Goal: Contribute content: Contribute content

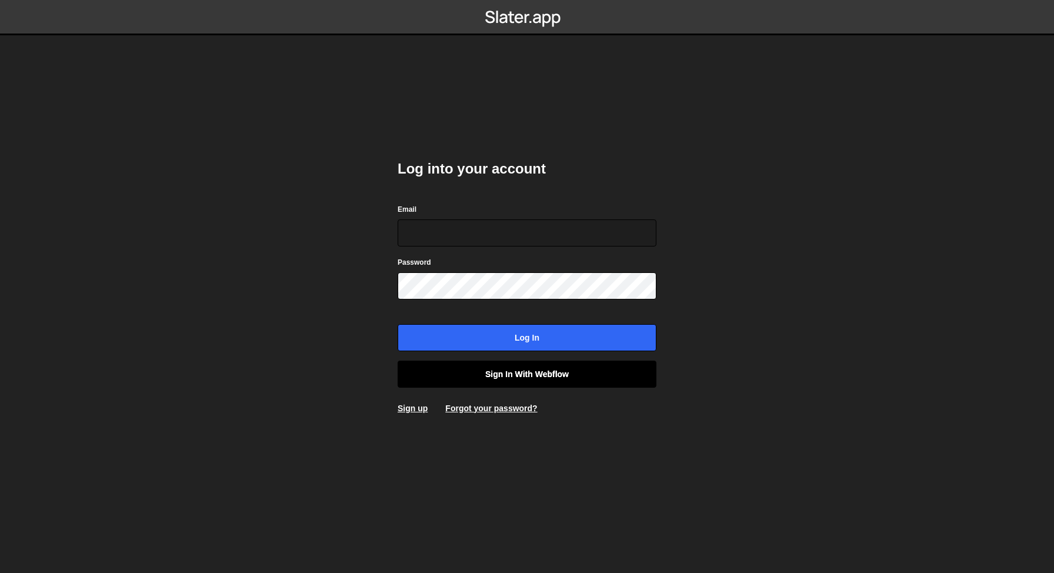
type input "[EMAIL_ADDRESS][DOMAIN_NAME]"
click at [522, 366] on link "Sign in with Webflow" at bounding box center [527, 373] width 259 height 27
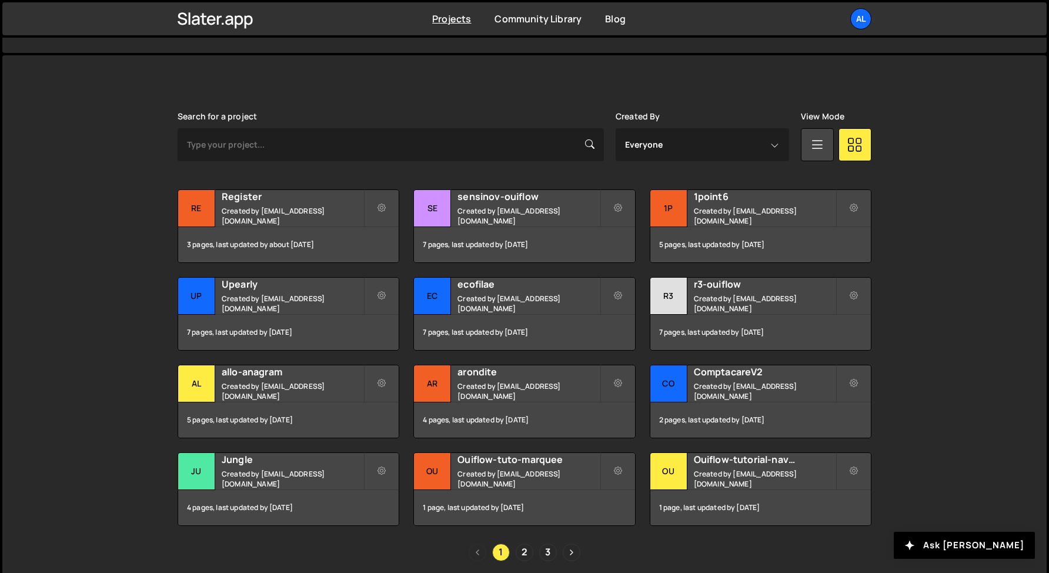
scroll to position [300, 0]
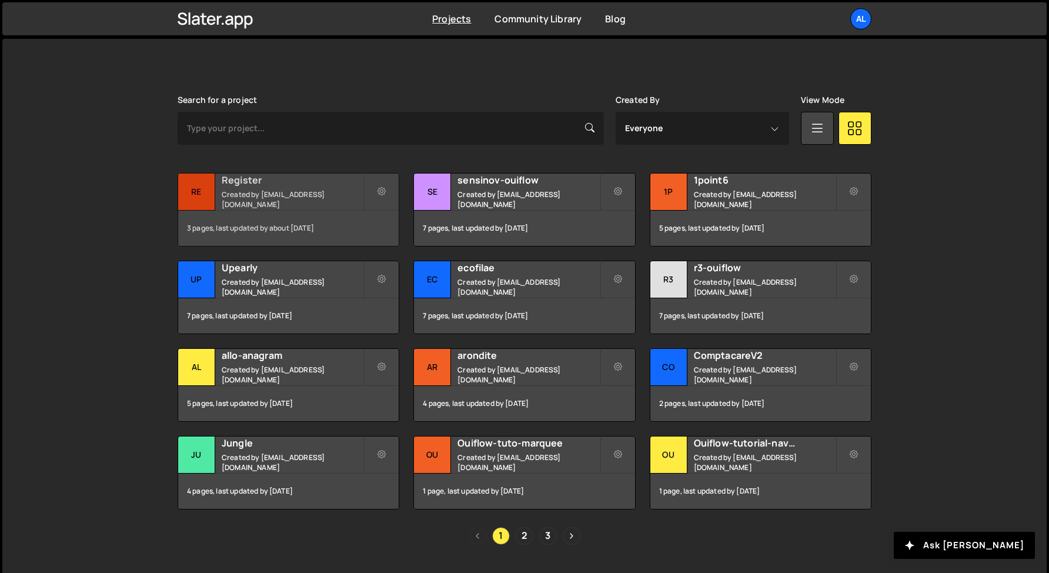
click at [291, 195] on small "Created by [EMAIL_ADDRESS][DOMAIN_NAME]" at bounding box center [293, 199] width 142 height 20
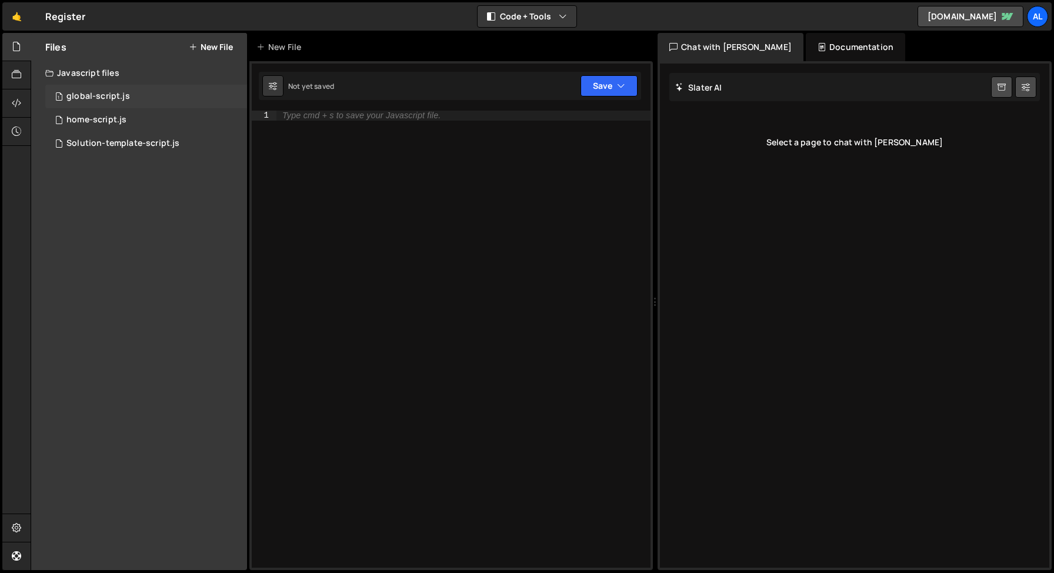
click at [129, 86] on div "1 global-script.js 0" at bounding box center [146, 97] width 202 height 24
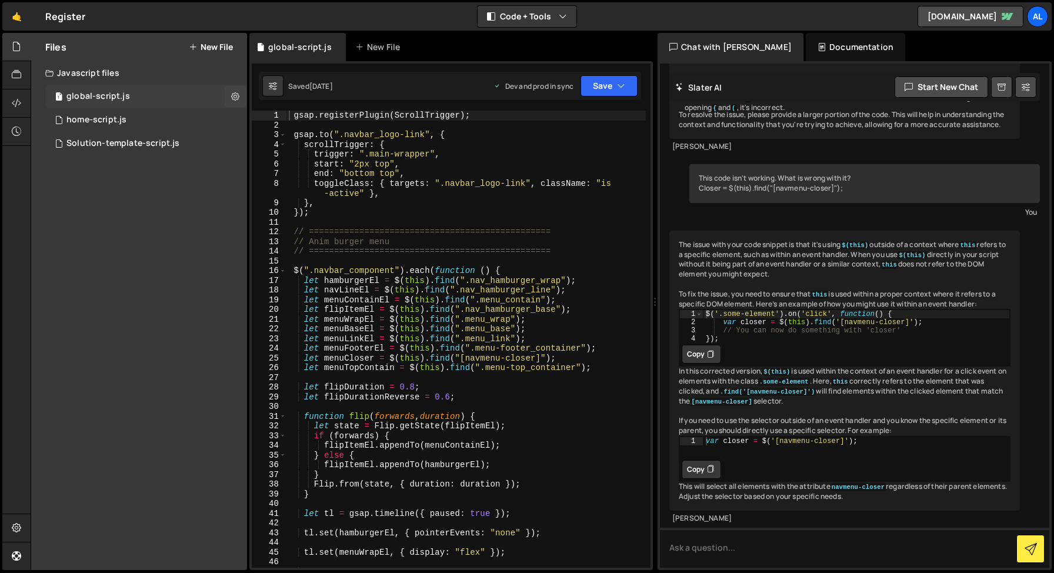
scroll to position [372, 0]
click at [126, 118] on div "1 home-script.js 0" at bounding box center [146, 120] width 202 height 24
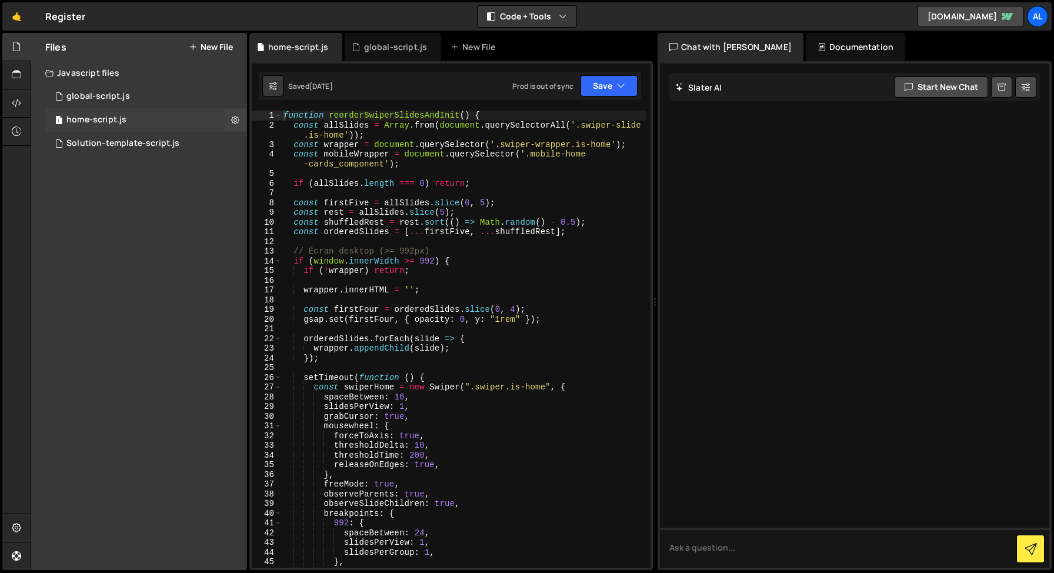
scroll to position [0, 0]
click at [123, 149] on div "1 Solution-template-script.js 0" at bounding box center [146, 144] width 202 height 24
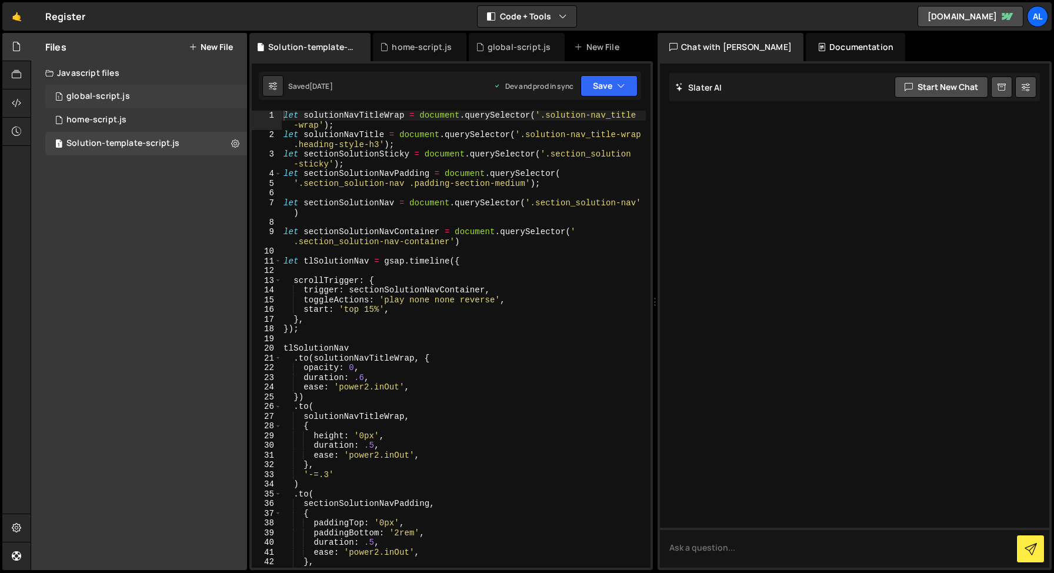
click at [109, 88] on div "1 global-script.js 0" at bounding box center [146, 97] width 202 height 24
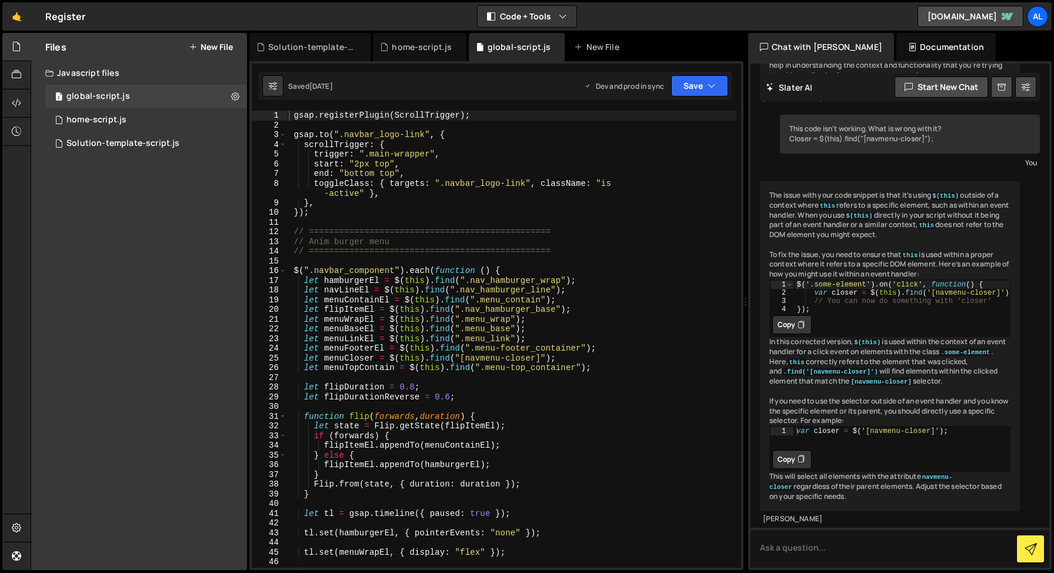
scroll to position [560, 0]
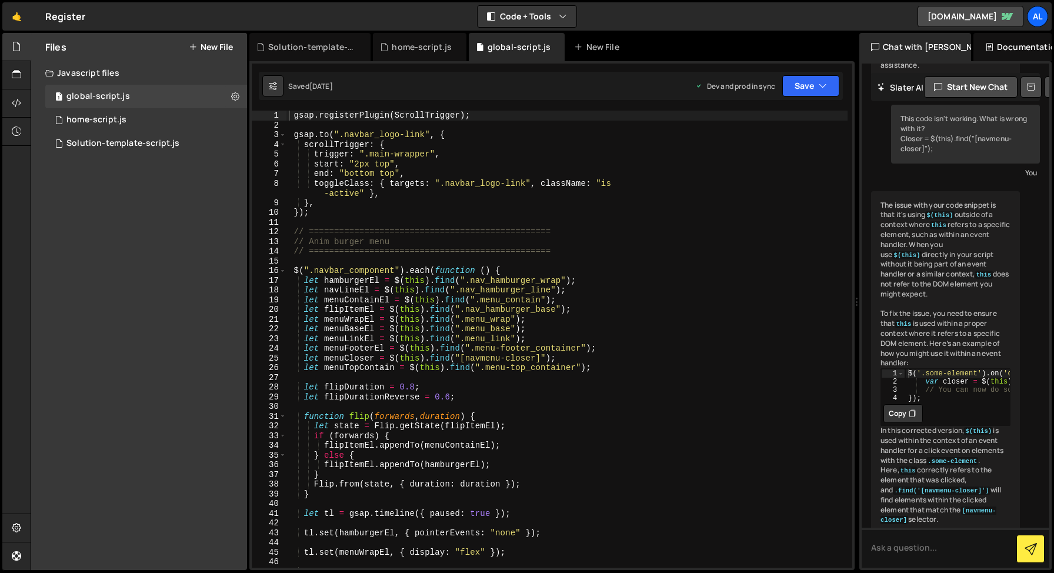
drag, startPoint x: 654, startPoint y: 301, endPoint x: 849, endPoint y: 300, distance: 194.6
click at [849, 300] on div "Files New File Javascript files 1 global-script.js 0 1 home-script.js 0 1 Solut…" at bounding box center [542, 301] width 1023 height 537
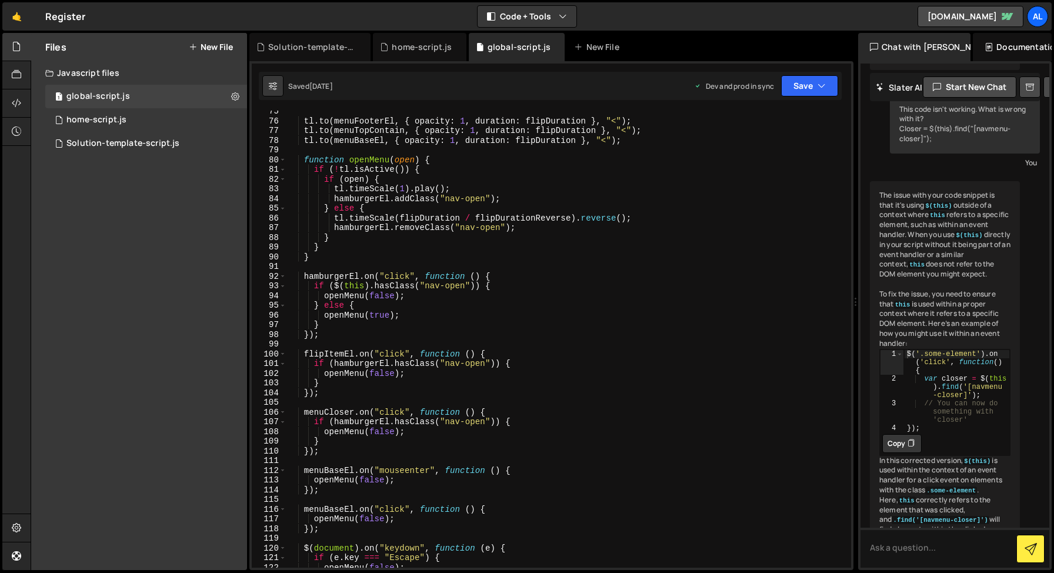
scroll to position [989, 0]
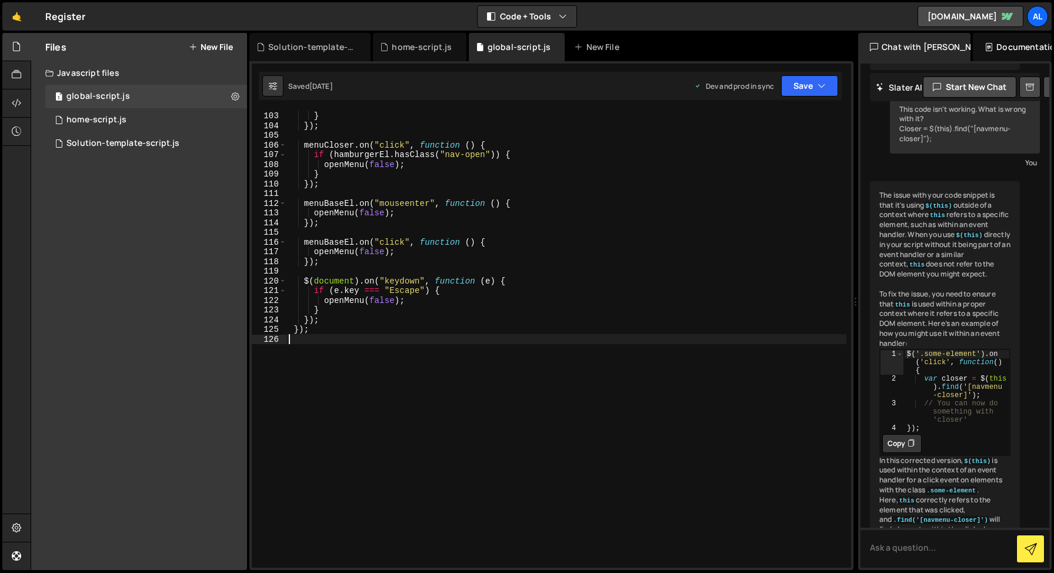
click at [347, 346] on div "openMenu ( false ) ; } }) ; menuCloser . on ( "click" , function ( ) { if ( ham…" at bounding box center [566, 339] width 560 height 476
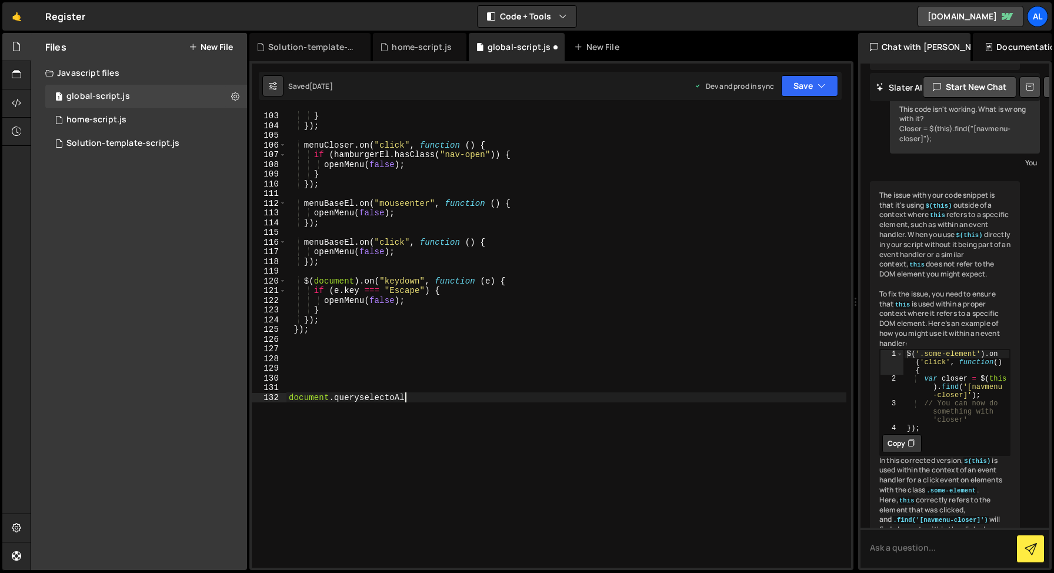
scroll to position [0, 8]
click at [289, 398] on div "openMenu ( false ) ; } }) ; menuCloser . on ( "click" , function ( ) { if ( ham…" at bounding box center [566, 339] width 560 height 476
click at [520, 400] on div "openMenu ( false ) ; } }) ; menuCloser . on ( "click" , function ( ) { if ( ham…" at bounding box center [566, 339] width 560 height 476
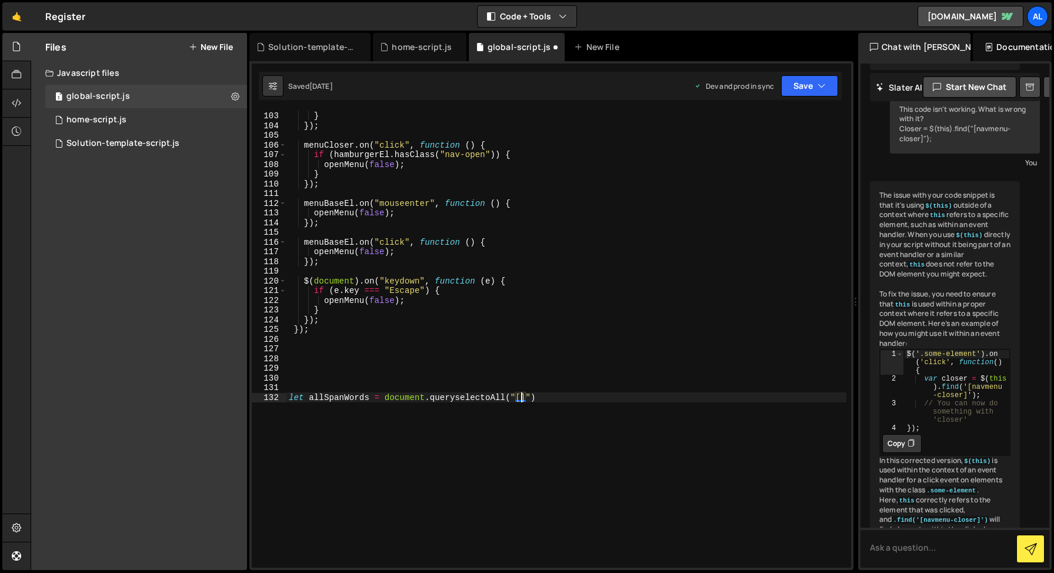
paste textarea "anim-word-span"
type textarea "let allSpanWords = document.queryselectoAll("[anim-word-span]")"
click at [643, 400] on div "openMenu ( false ) ; } }) ; menuCloser . on ( "click" , function ( ) { if ( ham…" at bounding box center [566, 339] width 560 height 476
click at [345, 399] on div "openMenu ( false ) ; } }) ; menuCloser . on ( "click" , function ( ) { if ( ham…" at bounding box center [566, 339] width 560 height 476
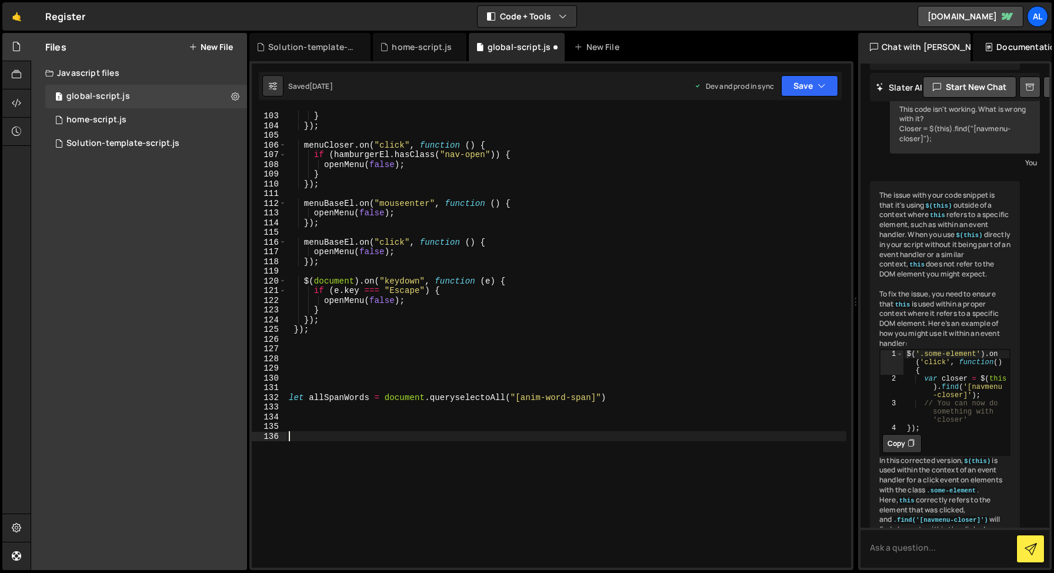
type textarea "let allSpanWords = document.queryselectoAll("[anim-word-span]")"
click at [345, 399] on div "openMenu ( false ) ; } }) ; menuCloser . on ( "click" , function ( ) { if ( ham…" at bounding box center [566, 339] width 560 height 476
click at [333, 429] on div "openMenu ( false ) ; } }) ; menuCloser . on ( "click" , function ( ) { if ( ham…" at bounding box center [566, 339] width 560 height 476
paste textarea "allSpanWords"
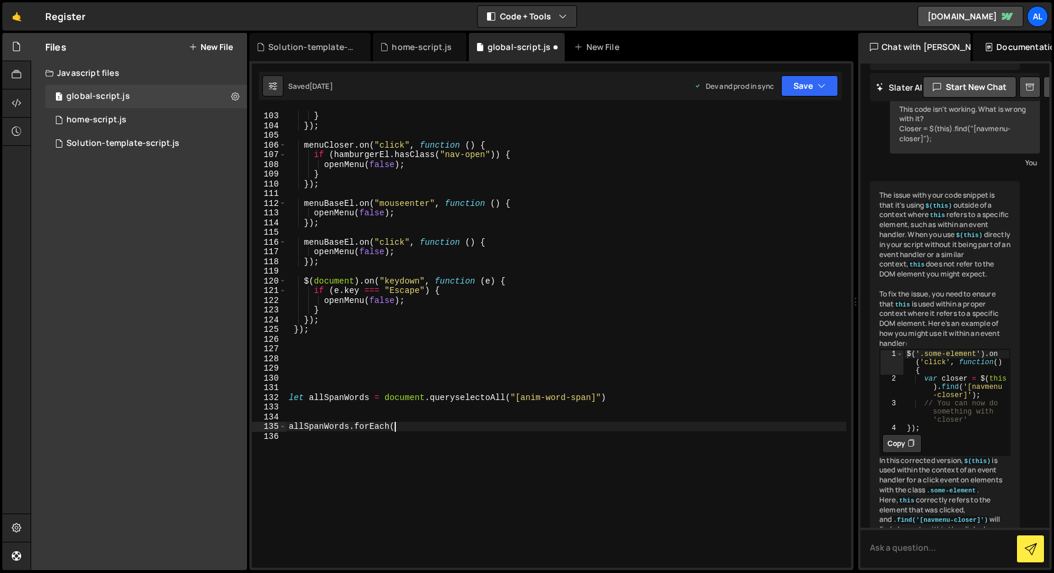
type textarea "allSpanWords.forEach"
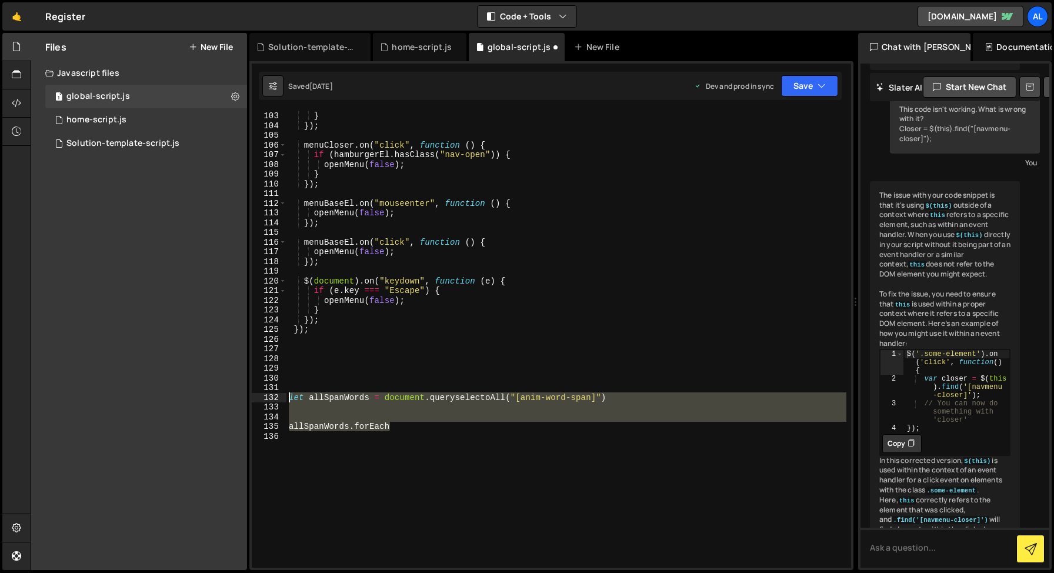
drag, startPoint x: 413, startPoint y: 429, endPoint x: 230, endPoint y: 382, distance: 189.6
click at [230, 382] on div "Files New File Javascript files 1 global-script.js 0 1 home-script.js 0 1 Solut…" at bounding box center [542, 301] width 1023 height 537
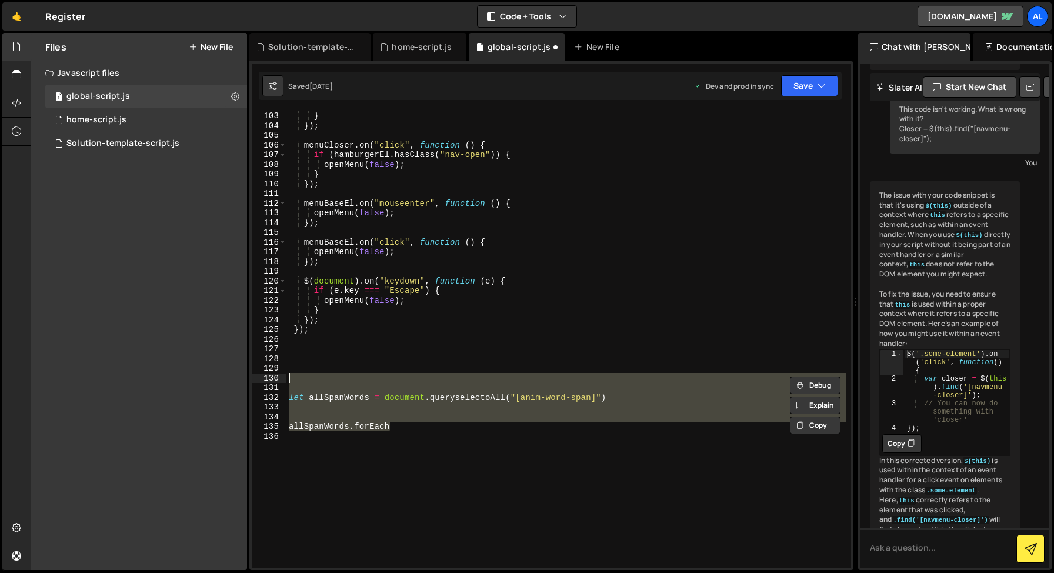
scroll to position [0, 0]
click at [415, 429] on div "openMenu ( false ) ; } }) ; menuCloser . on ( "click" , function ( ) { if ( ham…" at bounding box center [566, 339] width 560 height 457
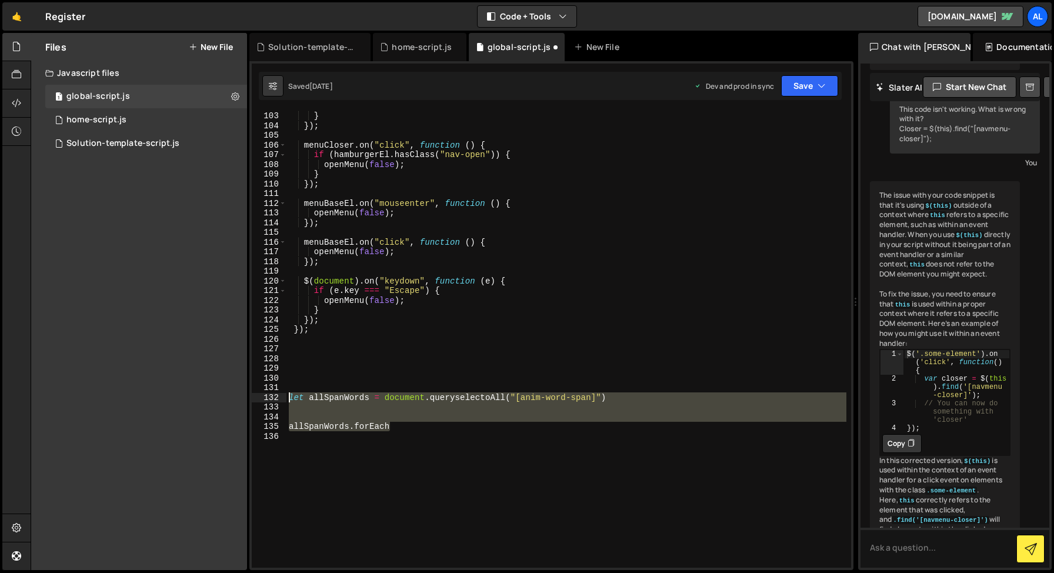
drag, startPoint x: 415, startPoint y: 429, endPoint x: 215, endPoint y: 394, distance: 202.9
click at [215, 394] on div "Files New File Javascript files 1 global-script.js 0 1 home-script.js 0 1 Solut…" at bounding box center [542, 301] width 1023 height 537
type textarea "let allSpanWords = document.queryselectoAll("[anim-word-span]")"
paste textarea
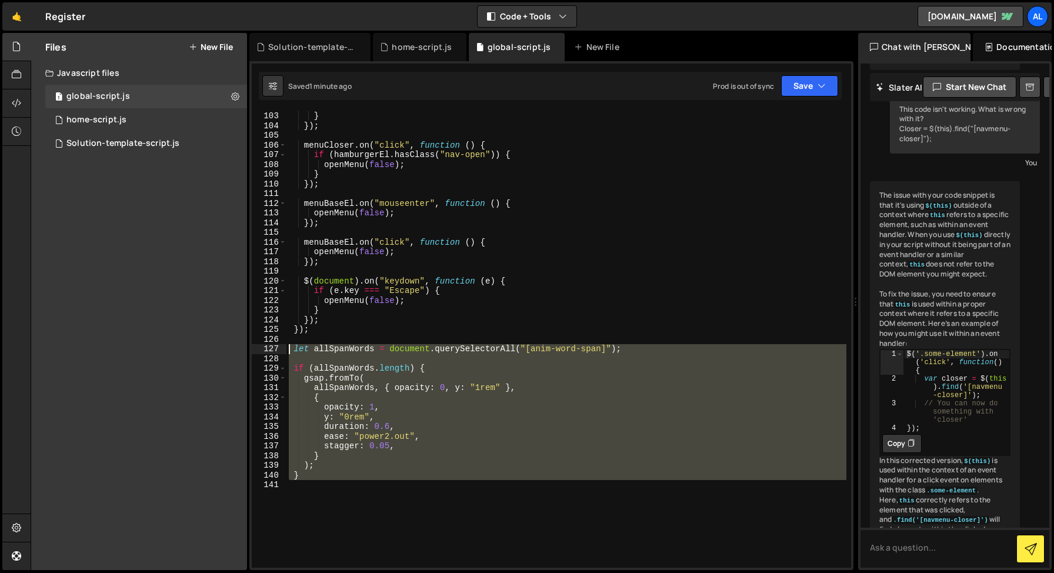
drag, startPoint x: 358, startPoint y: 506, endPoint x: 285, endPoint y: 345, distance: 177.2
click at [285, 345] on div "102 103 104 105 106 107 108 109 110 111 112 113 114 115 116 117 118 119 120 121…" at bounding box center [551, 339] width 599 height 457
type textarea "let allSpanWords = document.querySelectorAll("[anim-word-span]");"
paste textarea
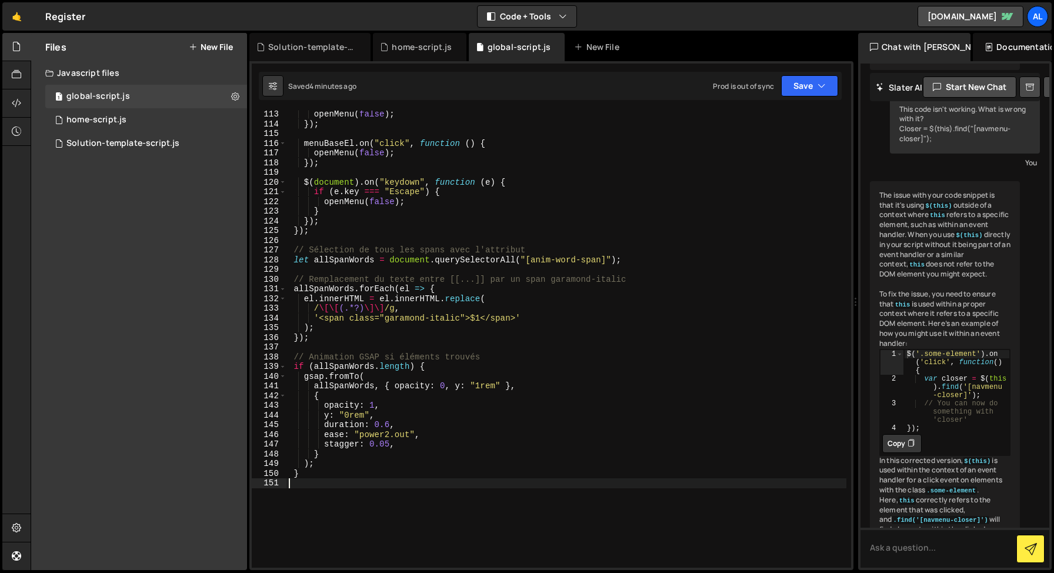
scroll to position [1116, 0]
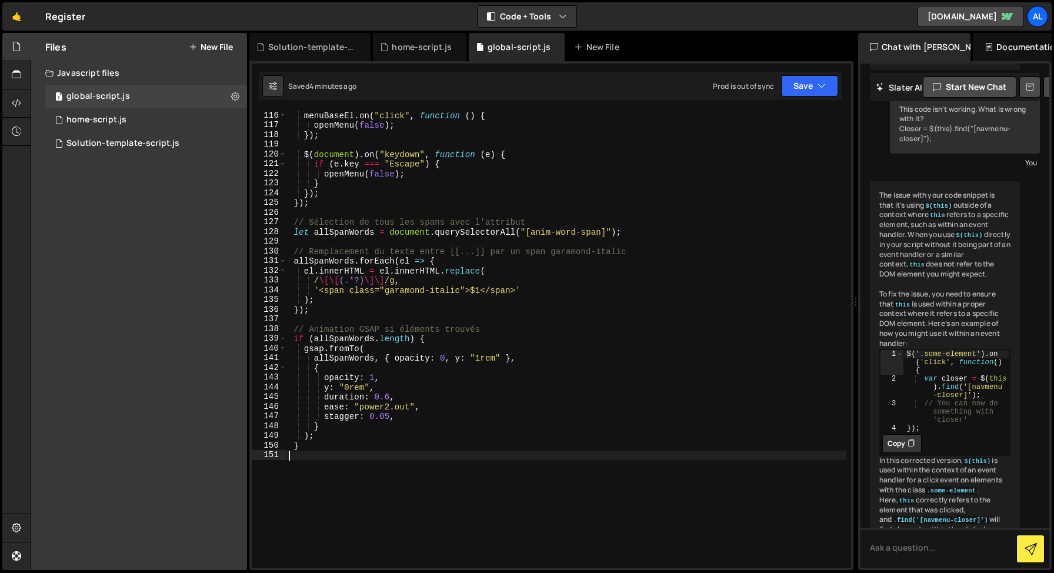
click at [460, 294] on div "menuBaseEl . on ( "click" , function ( ) { openMenu ( false ) ; }) ; $ ( docume…" at bounding box center [566, 349] width 560 height 476
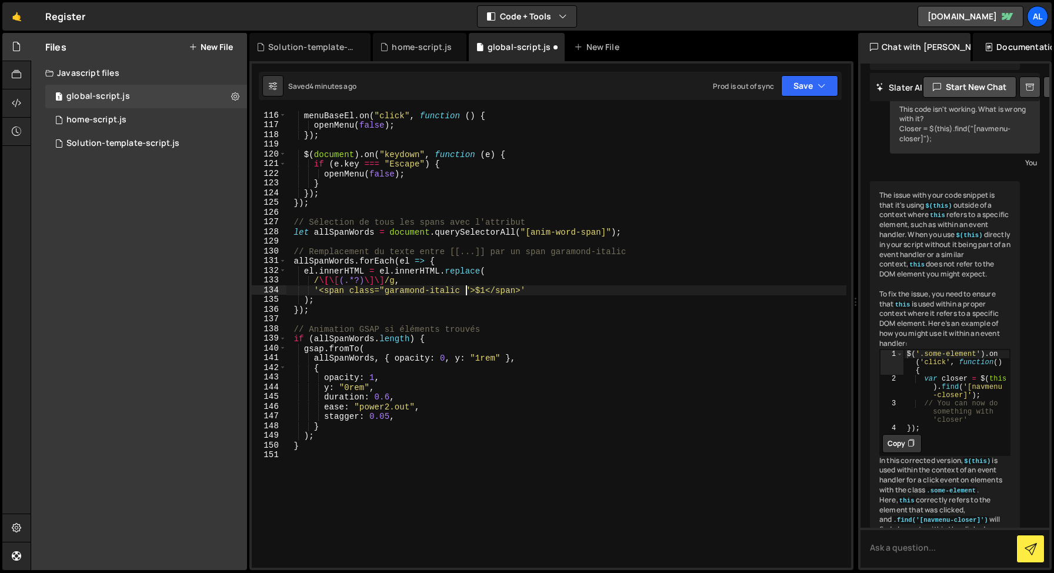
scroll to position [0, 12]
paste textarea "text-weight-normal"
type textarea "'<span class="garamond-italic text-weight-normal">$1</span>'"
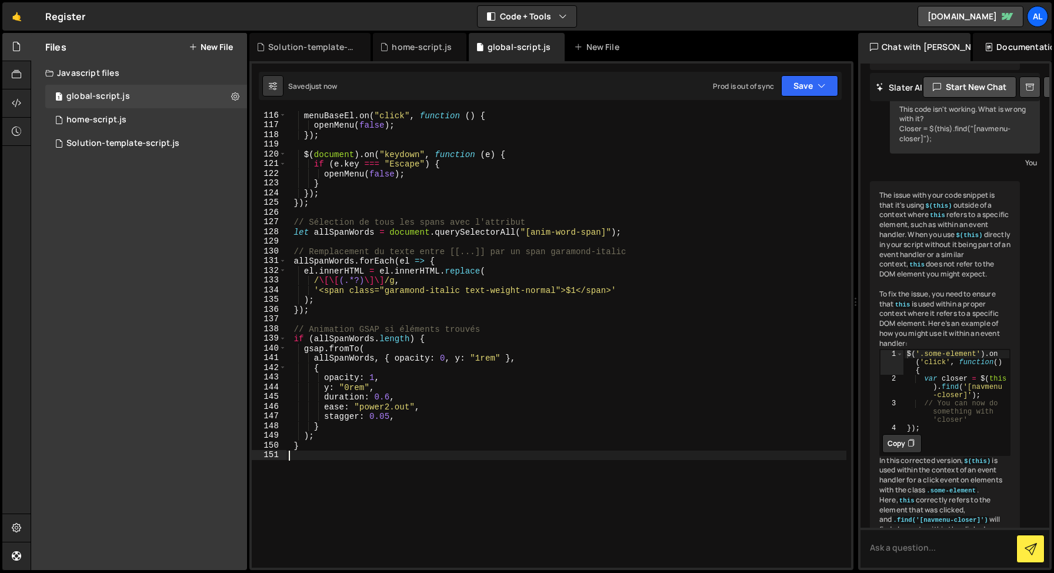
click at [397, 451] on div "menuBaseEl . on ( "click" , function ( ) { openMenu ( false ) ; }) ; $ ( docume…" at bounding box center [566, 349] width 560 height 476
click at [353, 308] on div "menuBaseEl . on ( "click" , function ( ) { openMenu ( false ) ; }) ; $ ( docume…" at bounding box center [566, 349] width 560 height 476
click at [310, 448] on div "menuBaseEl . on ( "click" , function ( ) { openMenu ( false ) ; }) ; $ ( docume…" at bounding box center [566, 349] width 560 height 476
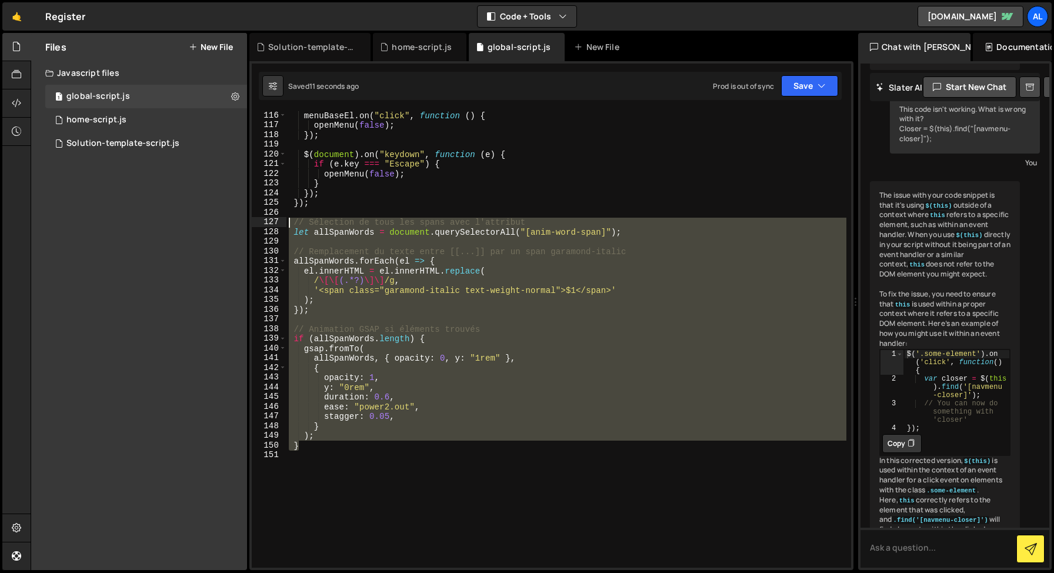
drag, startPoint x: 316, startPoint y: 448, endPoint x: 270, endPoint y: 222, distance: 230.4
click at [270, 222] on div "} 116 117 118 119 120 121 122 123 124 125 126 127 128 129 130 131 132 133 134 1…" at bounding box center [551, 339] width 599 height 457
type textarea "// Sélection de tous les spans avec l'attribut let allSpanWords = document.quer…"
click at [323, 459] on div "menuBaseEl . on ( "click" , function ( ) { openMenu ( false ) ; }) ; $ ( docume…" at bounding box center [566, 349] width 560 height 476
drag, startPoint x: 323, startPoint y: 459, endPoint x: 228, endPoint y: 221, distance: 256.5
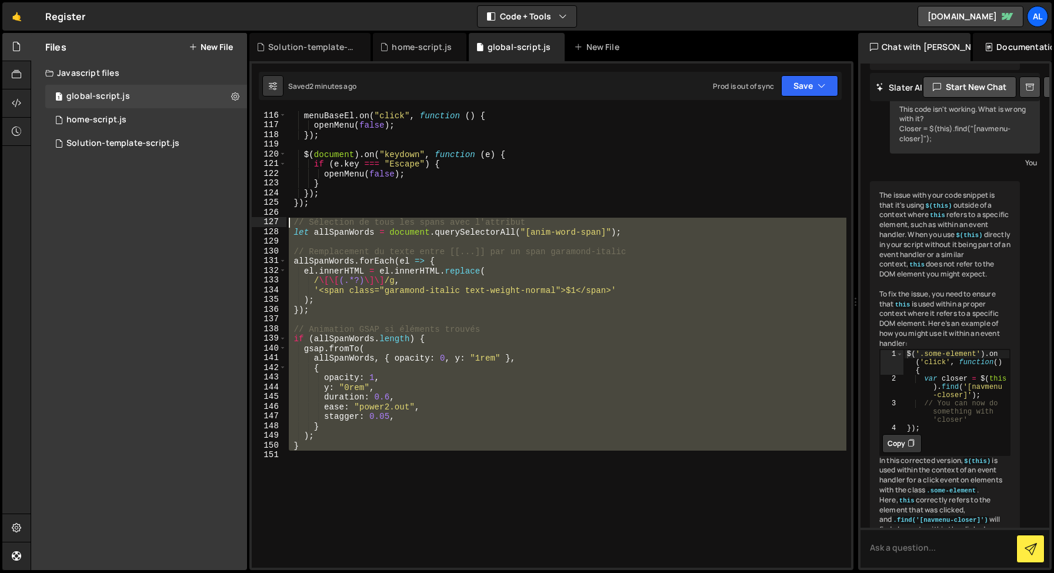
click at [228, 221] on div "Files New File Javascript files 1 global-script.js 0 1 home-script.js 0 1 Solut…" at bounding box center [542, 301] width 1023 height 537
type textarea "// Sélection de tous les spans avec l'attribut let allSpanWords = document.quer…"
paste textarea
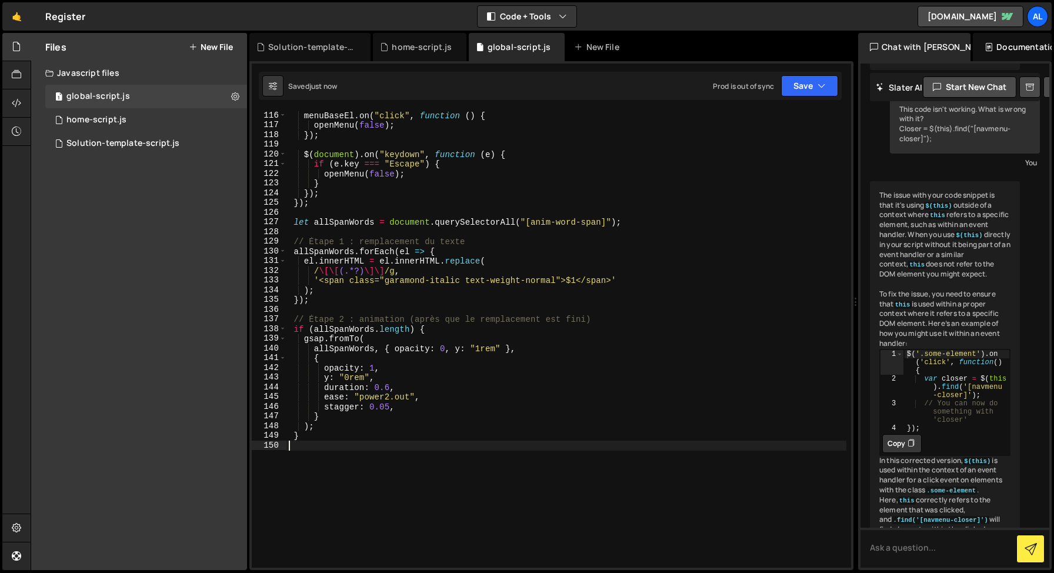
click at [399, 401] on div "menuBaseEl . on ( "click" , function ( ) { openMenu ( false ) ; }) ; $ ( docume…" at bounding box center [566, 349] width 560 height 476
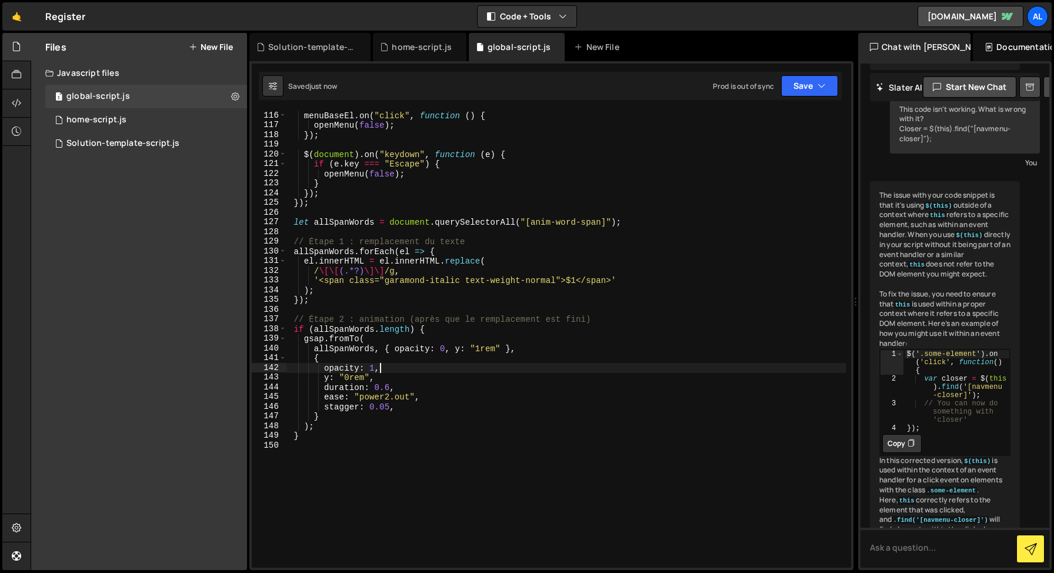
click at [390, 368] on div "menuBaseEl . on ( "click" , function ( ) { openMenu ( false ) ; }) ; $ ( docume…" at bounding box center [566, 349] width 560 height 476
type textarea "opacity: 1,"
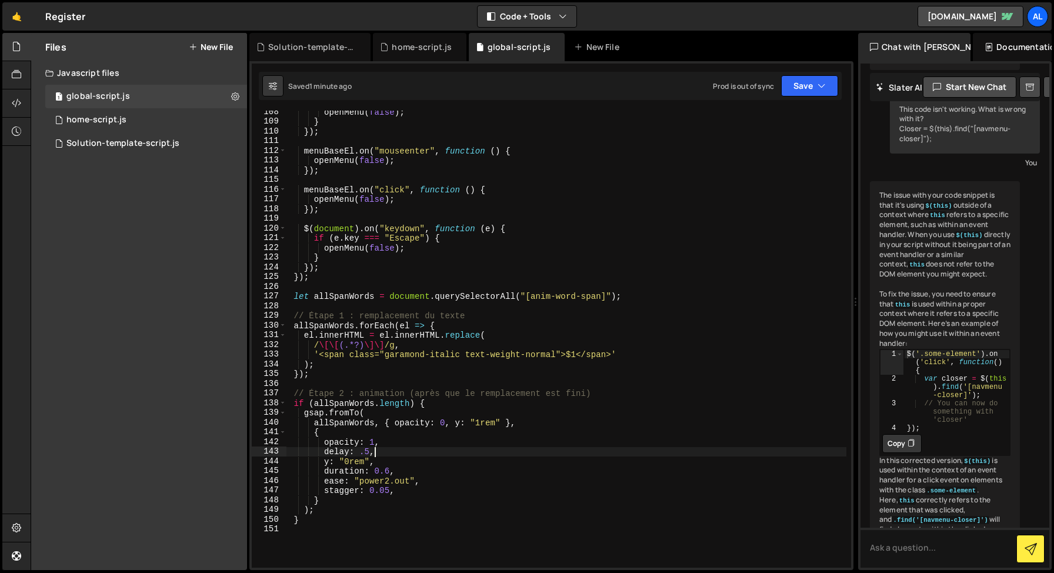
scroll to position [1040, 0]
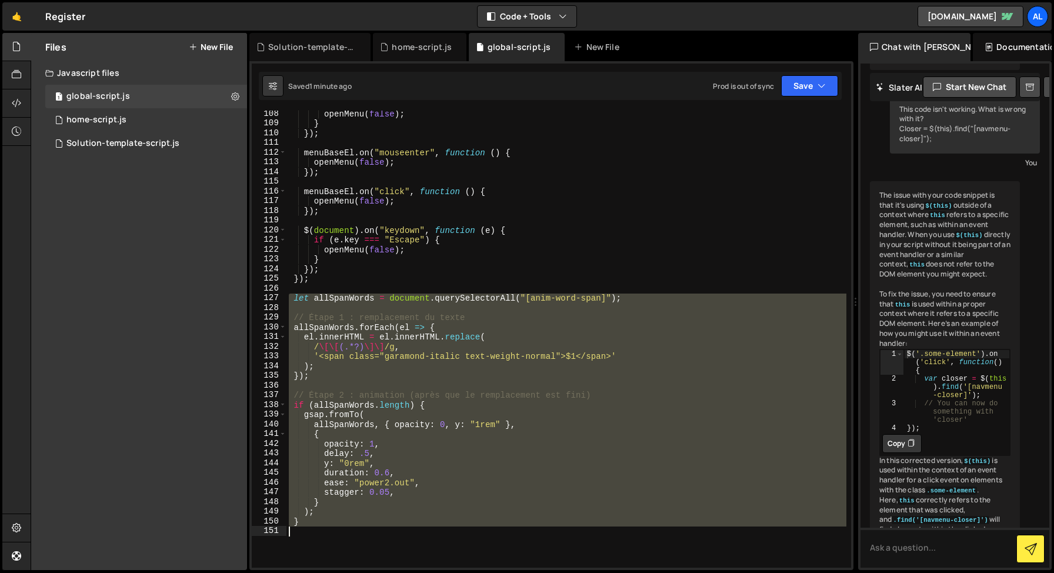
drag, startPoint x: 290, startPoint y: 297, endPoint x: 359, endPoint y: 557, distance: 268.9
click at [359, 557] on div "openMenu ( false ) ; } }) ; menuBaseEl . on ( "mouseenter" , function ( ) { ope…" at bounding box center [566, 347] width 560 height 476
type textarea "}"
paste textarea
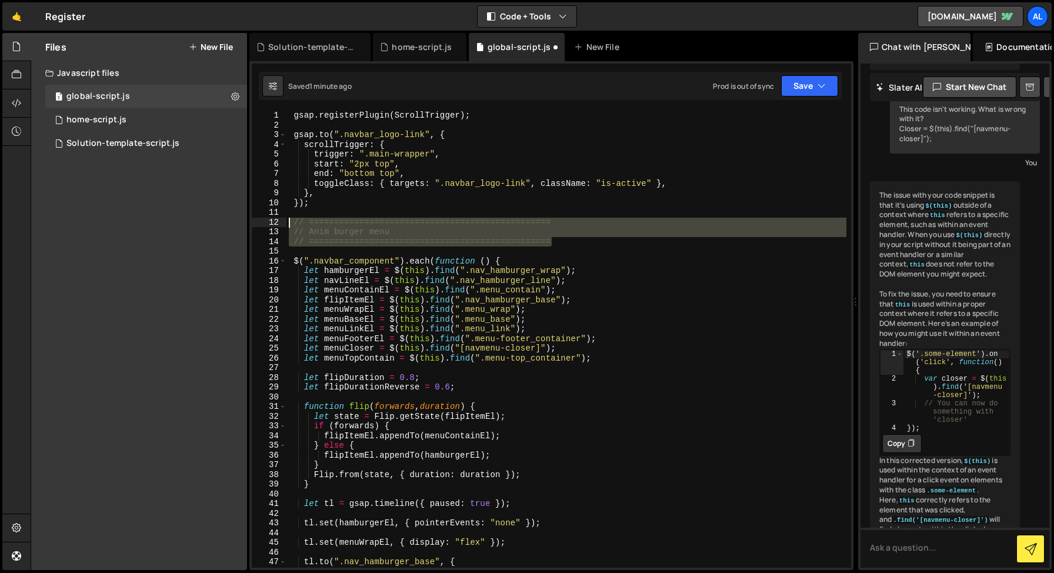
drag, startPoint x: 567, startPoint y: 245, endPoint x: 218, endPoint y: 227, distance: 349.8
click at [218, 227] on div "Files New File Javascript files 1 global-script.js 0 1 home-script.js 0 1 Solut…" at bounding box center [542, 301] width 1023 height 537
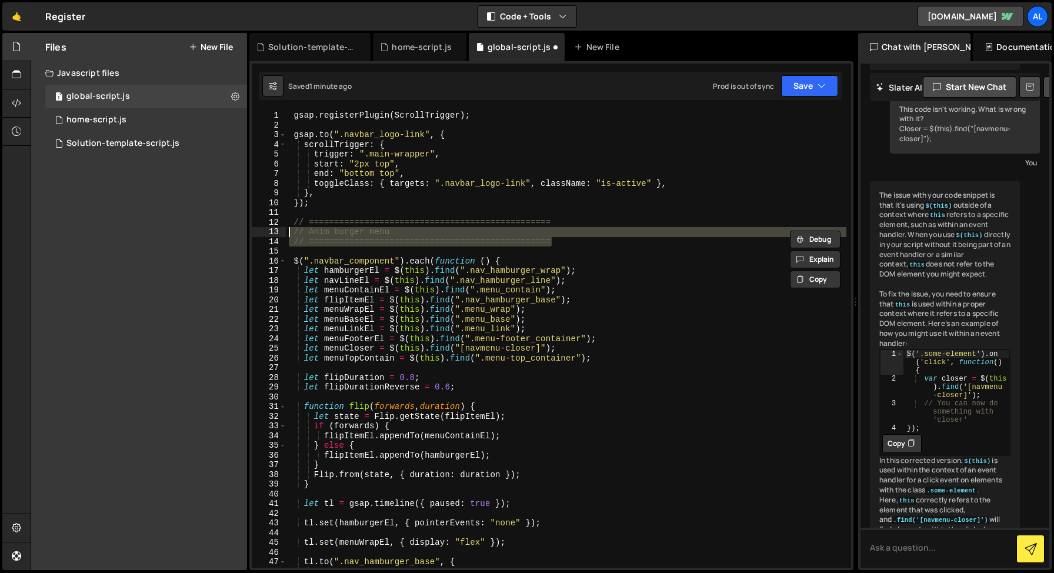
click at [578, 242] on div "gsap . registerPlugin ( ScrollTrigger ) ; gsap . to ( ".navbar_logo-link" , { s…" at bounding box center [566, 339] width 560 height 457
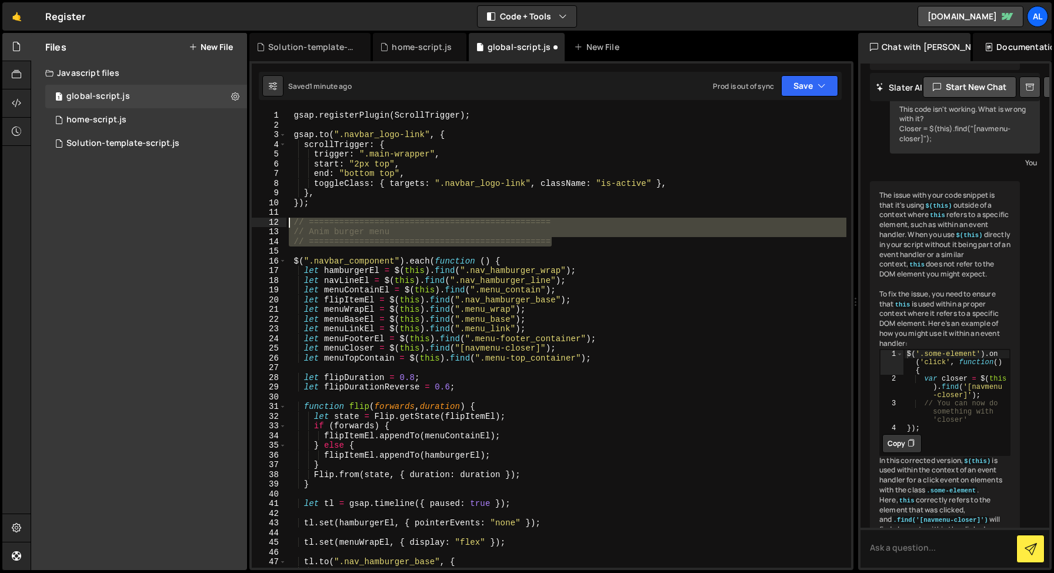
drag, startPoint x: 568, startPoint y: 242, endPoint x: 287, endPoint y: 225, distance: 281.6
click at [287, 225] on div "gsap . registerPlugin ( ScrollTrigger ) ; gsap . to ( ".navbar_logo-link" , { s…" at bounding box center [566, 349] width 560 height 476
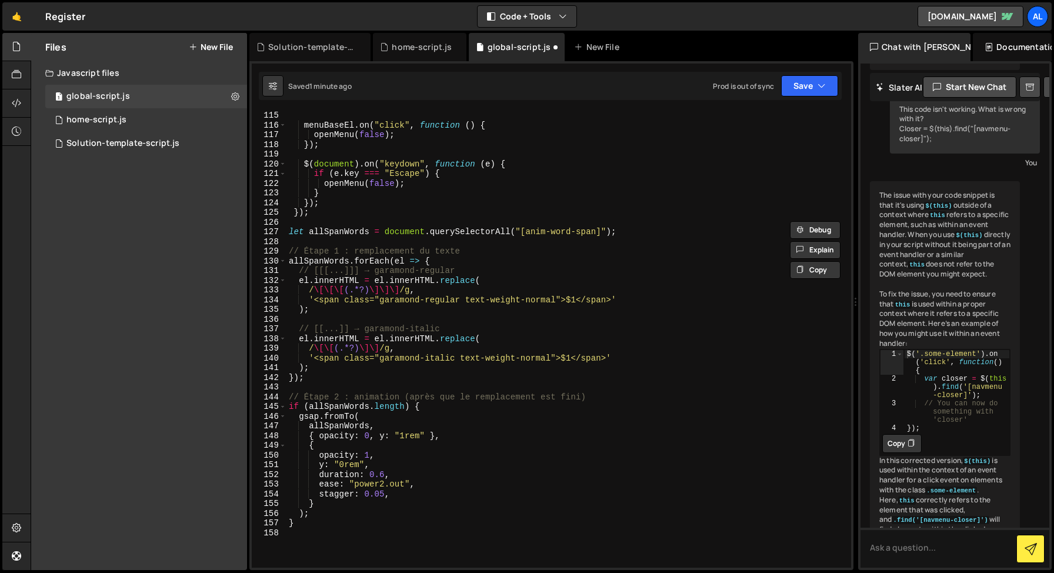
scroll to position [1059, 0]
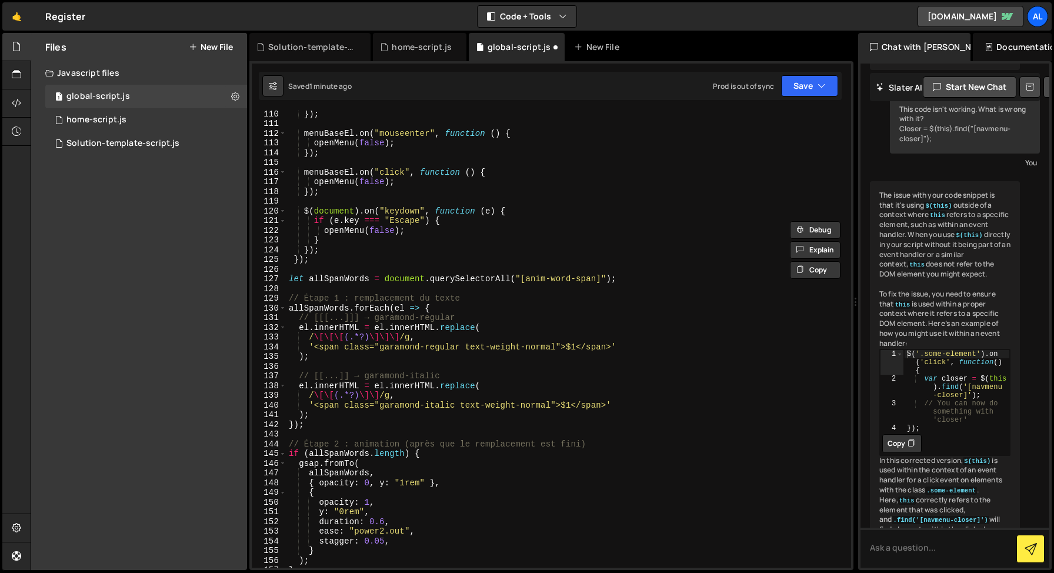
click at [323, 264] on div "}) ; menuBaseEl . on ( "mouseenter" , function ( ) { openMenu ( false ) ; }) ; …" at bounding box center [566, 347] width 560 height 476
type textarea "});"
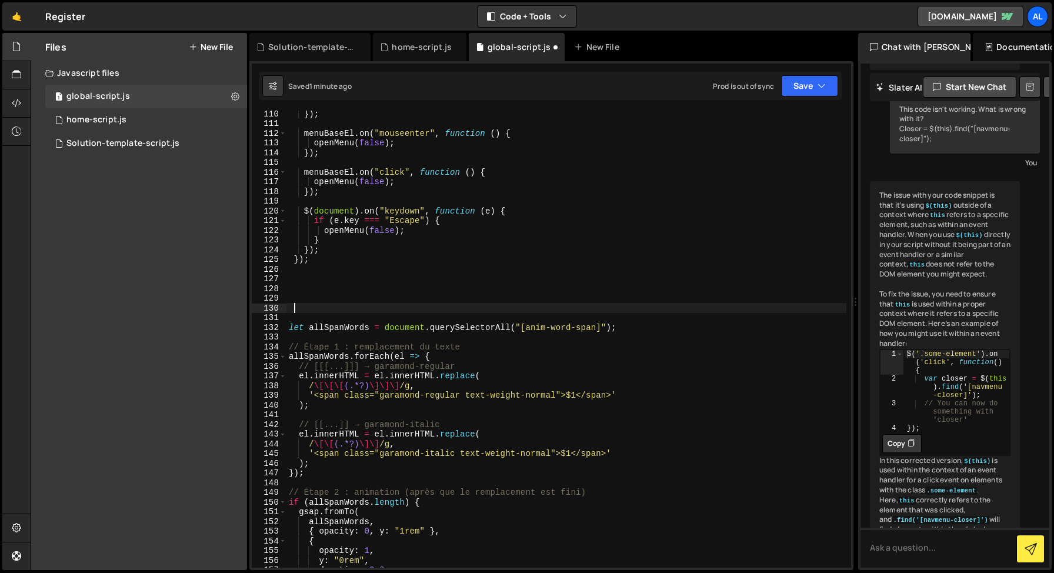
paste textarea "// ================================================"
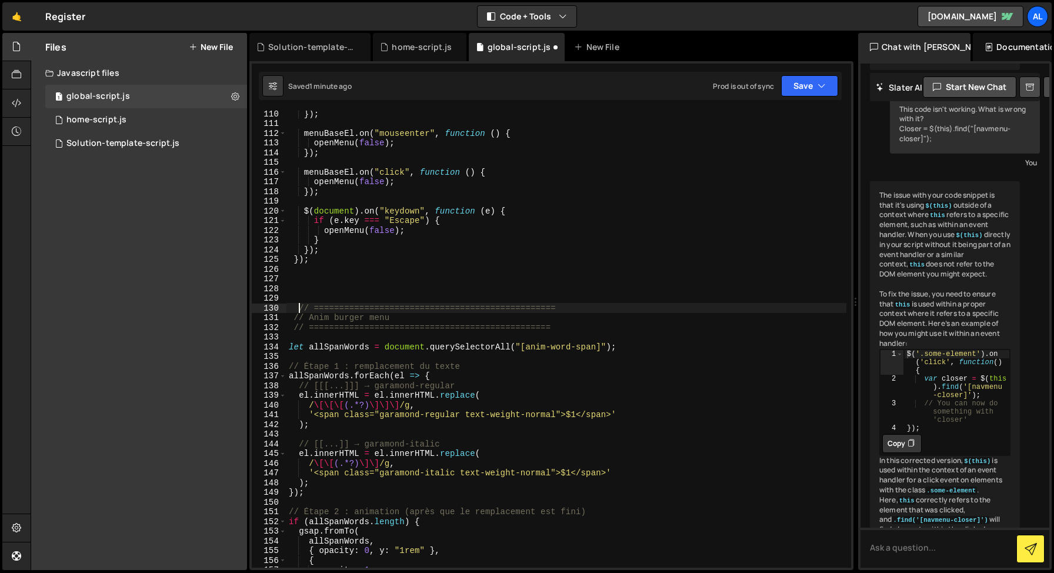
click at [301, 308] on div "}) ; menuBaseEl . on ( "mouseenter" , function ( ) { openMenu ( false ) ; }) ; …" at bounding box center [566, 347] width 560 height 476
drag, startPoint x: 309, startPoint y: 320, endPoint x: 454, endPoint y: 320, distance: 145.2
click at [454, 320] on div "}) ; menuBaseEl . on ( "mouseenter" , function ( ) { openMenu ( false ) ; }) ; …" at bounding box center [566, 347] width 560 height 476
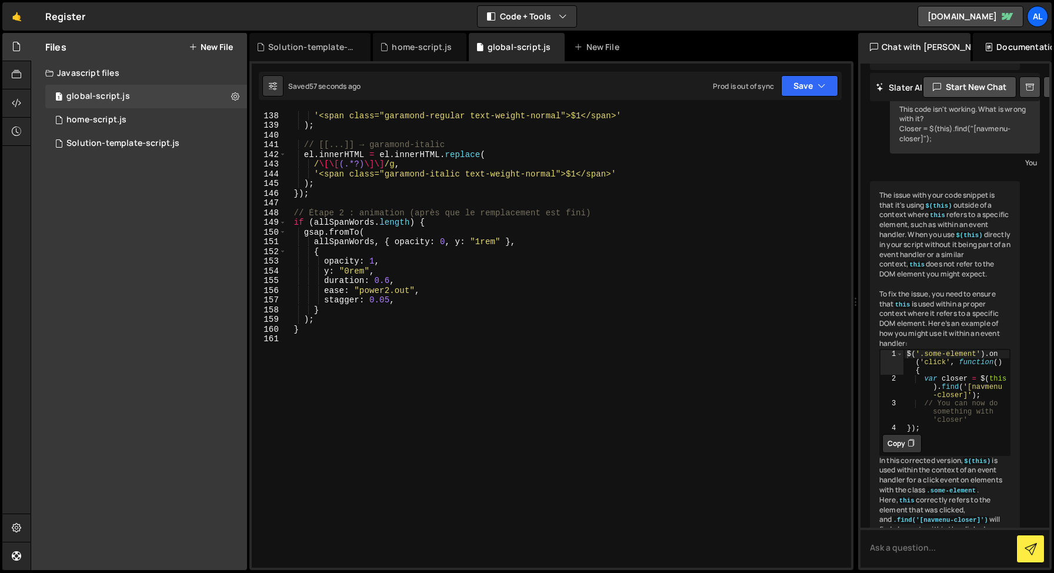
scroll to position [1329, 0]
click at [380, 273] on div "/ \[\[\[ (.*?) \]\]\] /g , '<span class="garamond-regular text-weight-normal">$…" at bounding box center [566, 339] width 560 height 476
type textarea "y: "0rem","
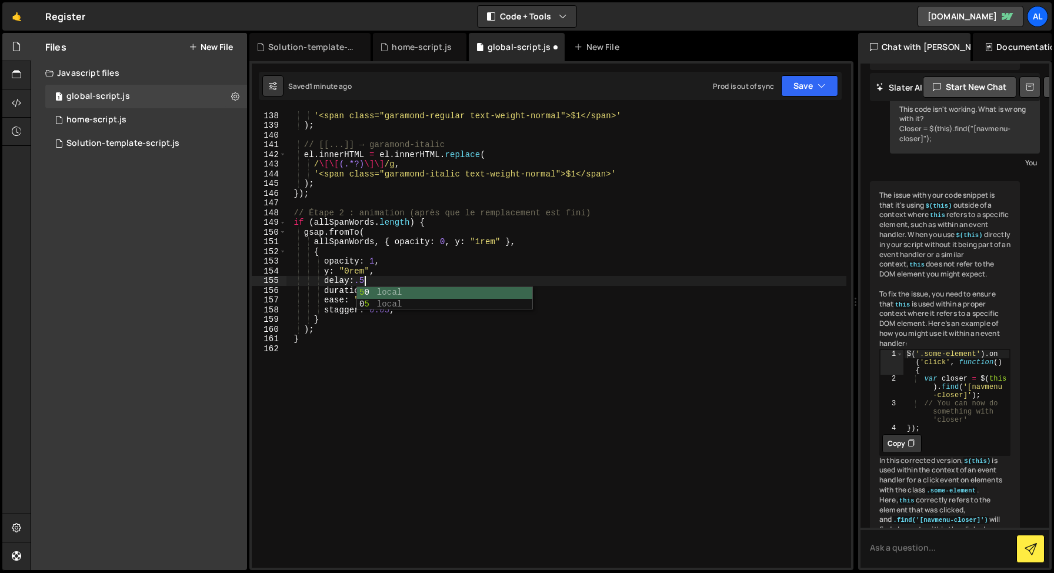
scroll to position [0, 5]
type textarea "delay: .5,"
